Goal: Complete application form

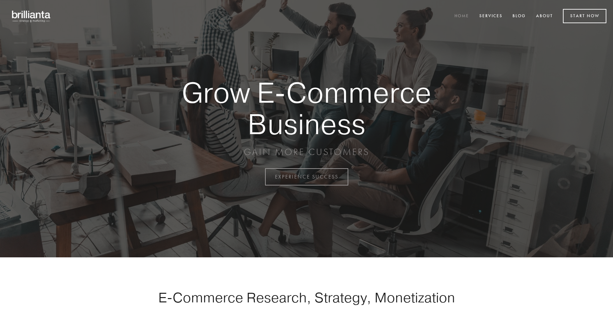
scroll to position [1737, 0]
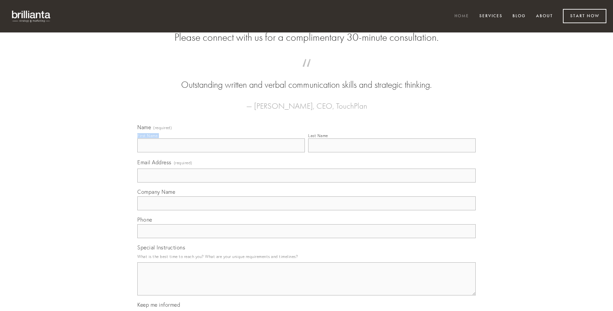
type input "[PERSON_NAME]"
click at [391, 152] on input "Last Name" at bounding box center [391, 146] width 167 height 14
type input "[PERSON_NAME]"
click at [306, 183] on input "Email Address (required)" at bounding box center [306, 176] width 338 height 14
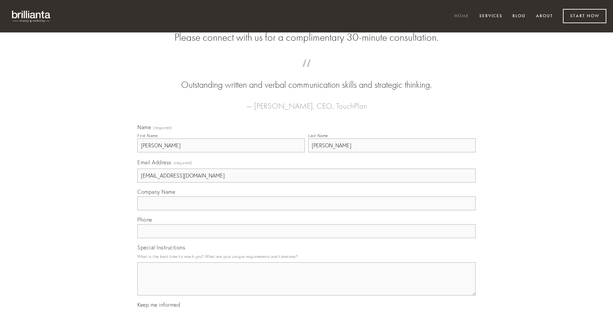
type input "[EMAIL_ADDRESS][DOMAIN_NAME]"
click at [306, 210] on input "Company Name" at bounding box center [306, 204] width 338 height 14
type input "desolo"
click at [306, 238] on input "text" at bounding box center [306, 231] width 338 height 14
click at [306, 285] on textarea "Special Instructions" at bounding box center [306, 279] width 338 height 33
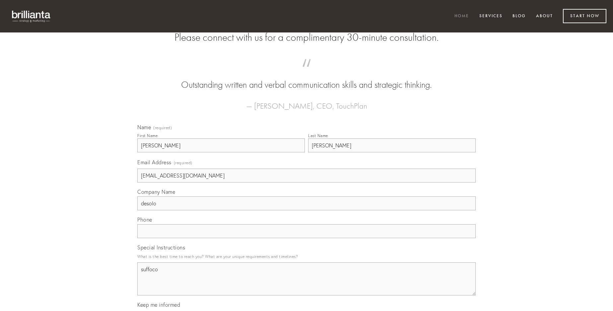
type textarea "suffoco"
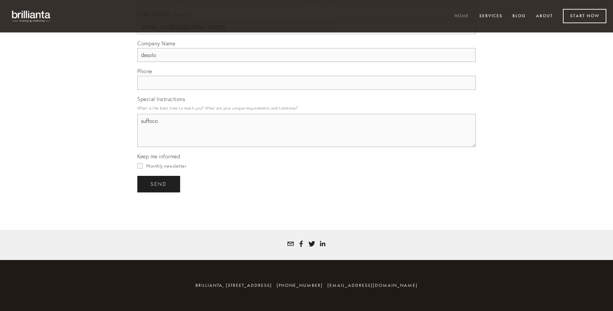
click at [159, 184] on span "send" at bounding box center [158, 184] width 16 height 6
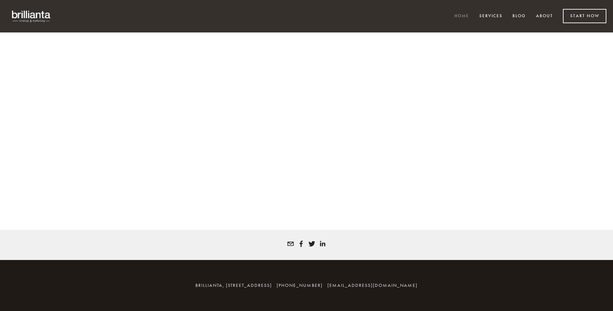
scroll to position [1729, 0]
